Goal: Information Seeking & Learning: Learn about a topic

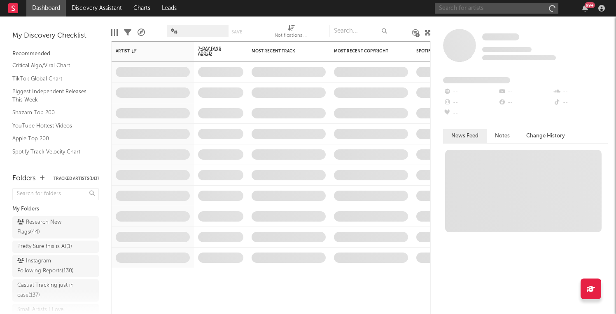
click at [498, 10] on input "text" at bounding box center [497, 8] width 124 height 10
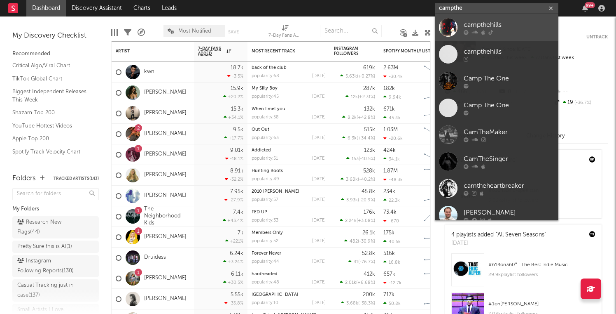
type input "campthe"
click at [524, 35] on link "campthehills" at bounding box center [497, 27] width 124 height 27
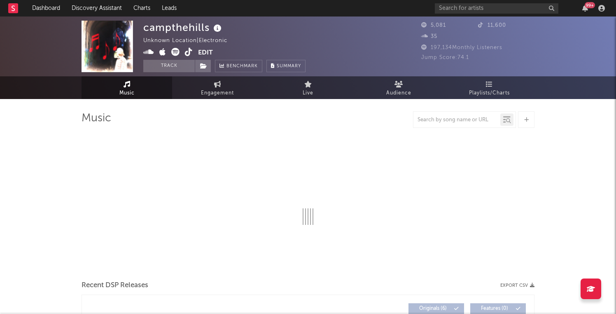
select select "1w"
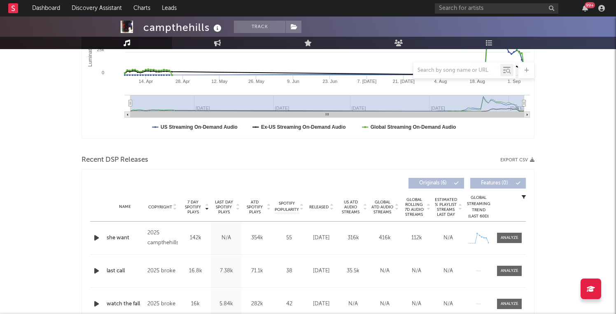
scroll to position [209, 0]
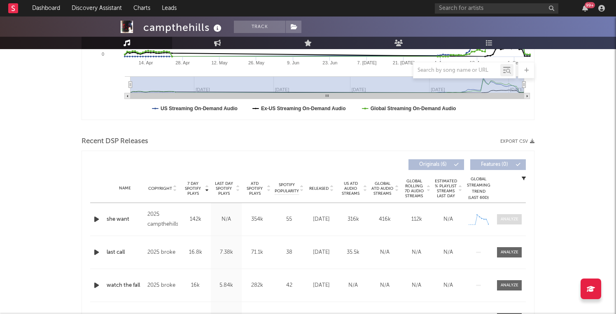
click at [500, 219] on span at bounding box center [509, 219] width 25 height 10
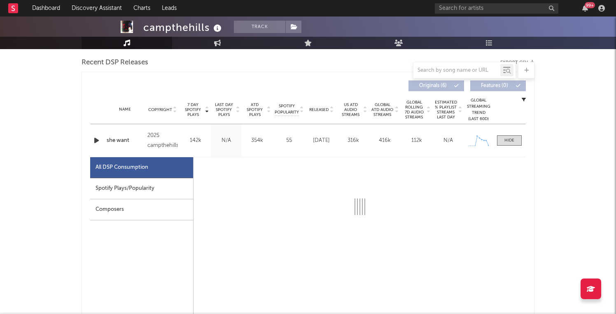
select select "1w"
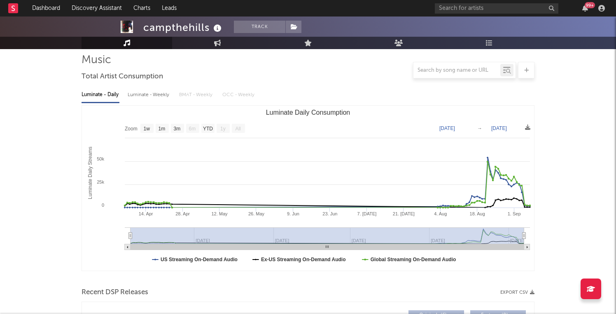
scroll to position [0, 0]
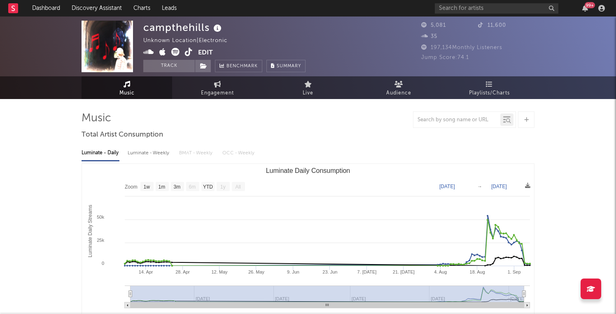
click at [186, 52] on icon at bounding box center [189, 52] width 8 height 8
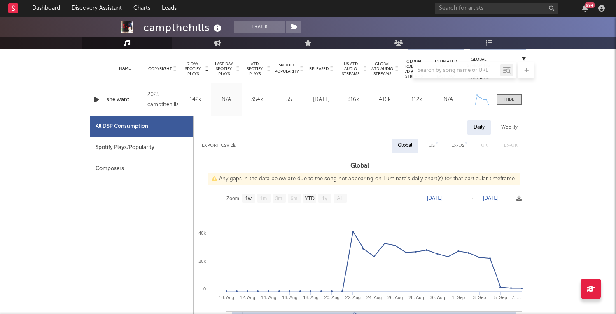
scroll to position [329, 0]
click at [513, 100] on div at bounding box center [510, 99] width 10 height 6
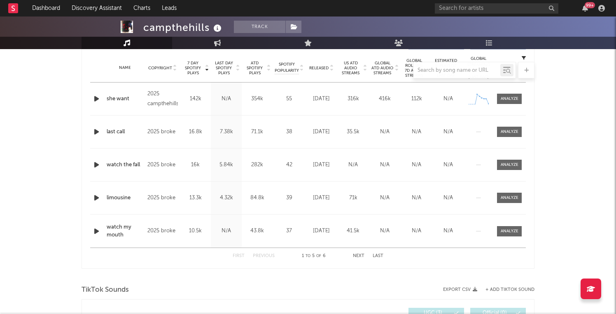
scroll to position [347, 0]
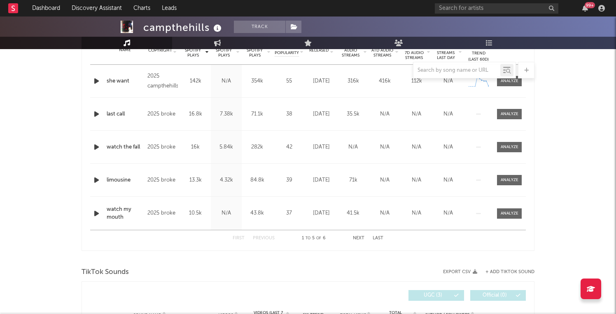
click at [355, 237] on button "Next" at bounding box center [359, 238] width 12 height 5
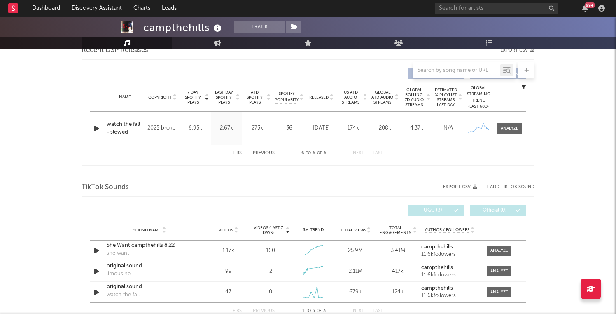
scroll to position [298, 0]
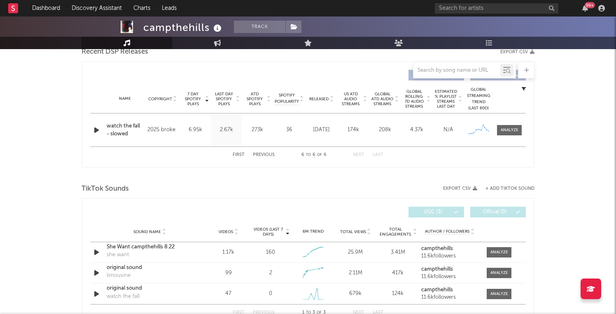
click at [239, 154] on button "First" at bounding box center [239, 154] width 12 height 5
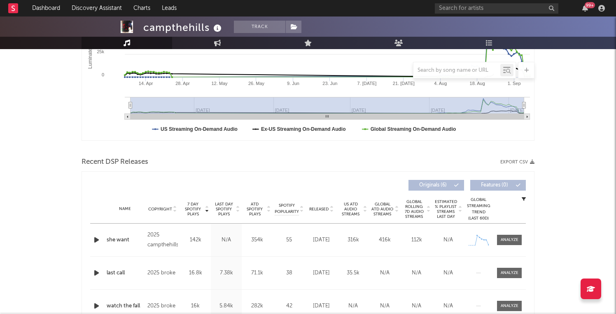
scroll to position [36, 0]
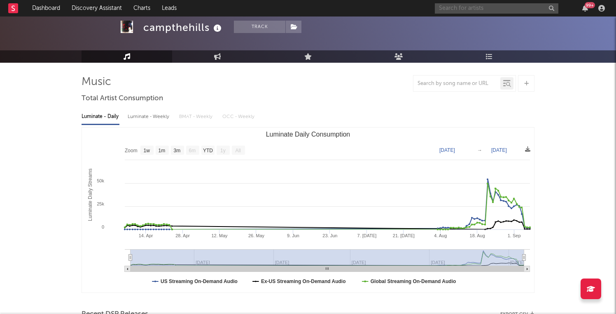
click at [492, 9] on input "text" at bounding box center [497, 8] width 124 height 10
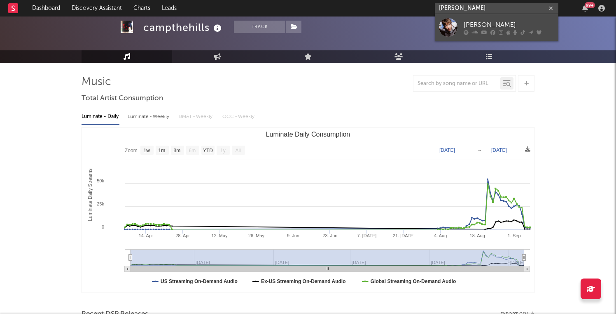
type input "[PERSON_NAME]"
click at [446, 29] on div at bounding box center [448, 27] width 19 height 19
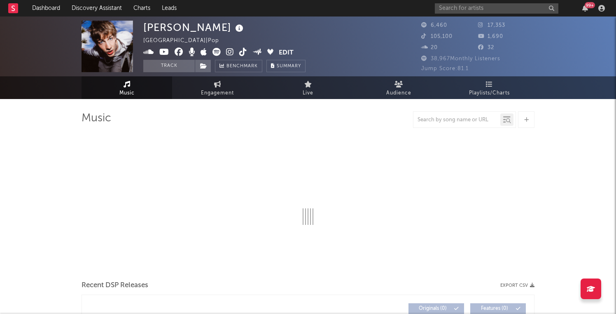
select select "1w"
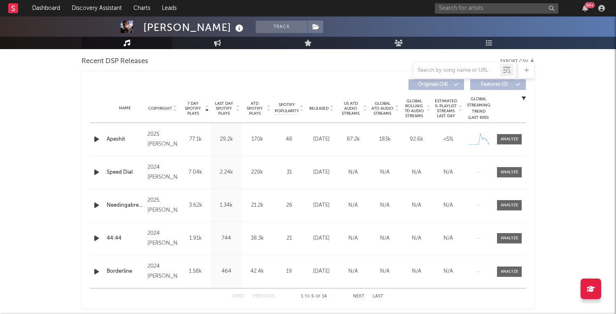
scroll to position [286, 0]
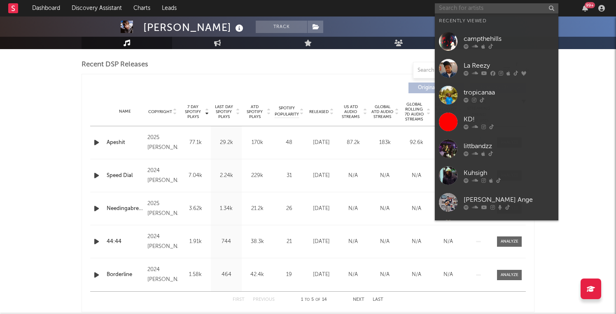
click at [459, 11] on input "text" at bounding box center [497, 8] width 124 height 10
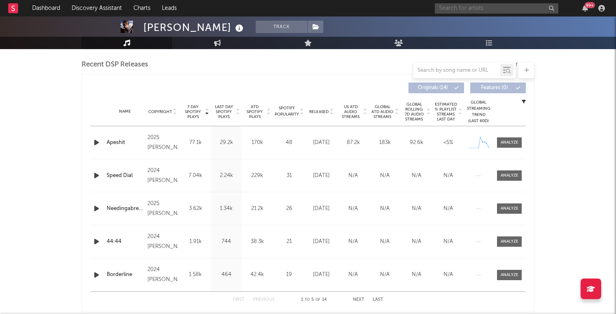
click at [443, 6] on input "text" at bounding box center [497, 8] width 124 height 10
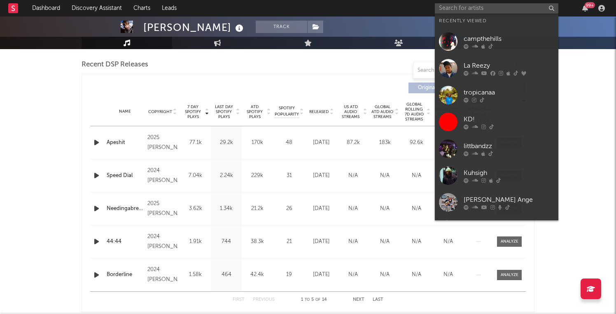
click at [290, 87] on div at bounding box center [199, 87] width 218 height 11
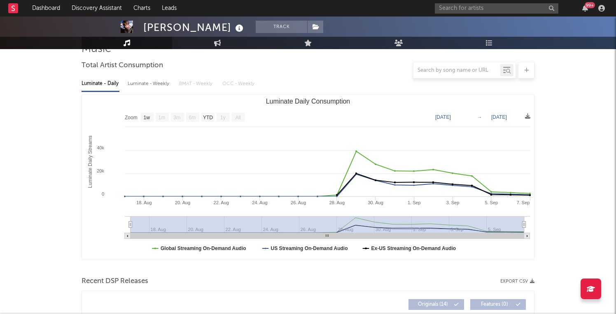
scroll to position [0, 0]
